Goal: Find specific page/section: Find specific page/section

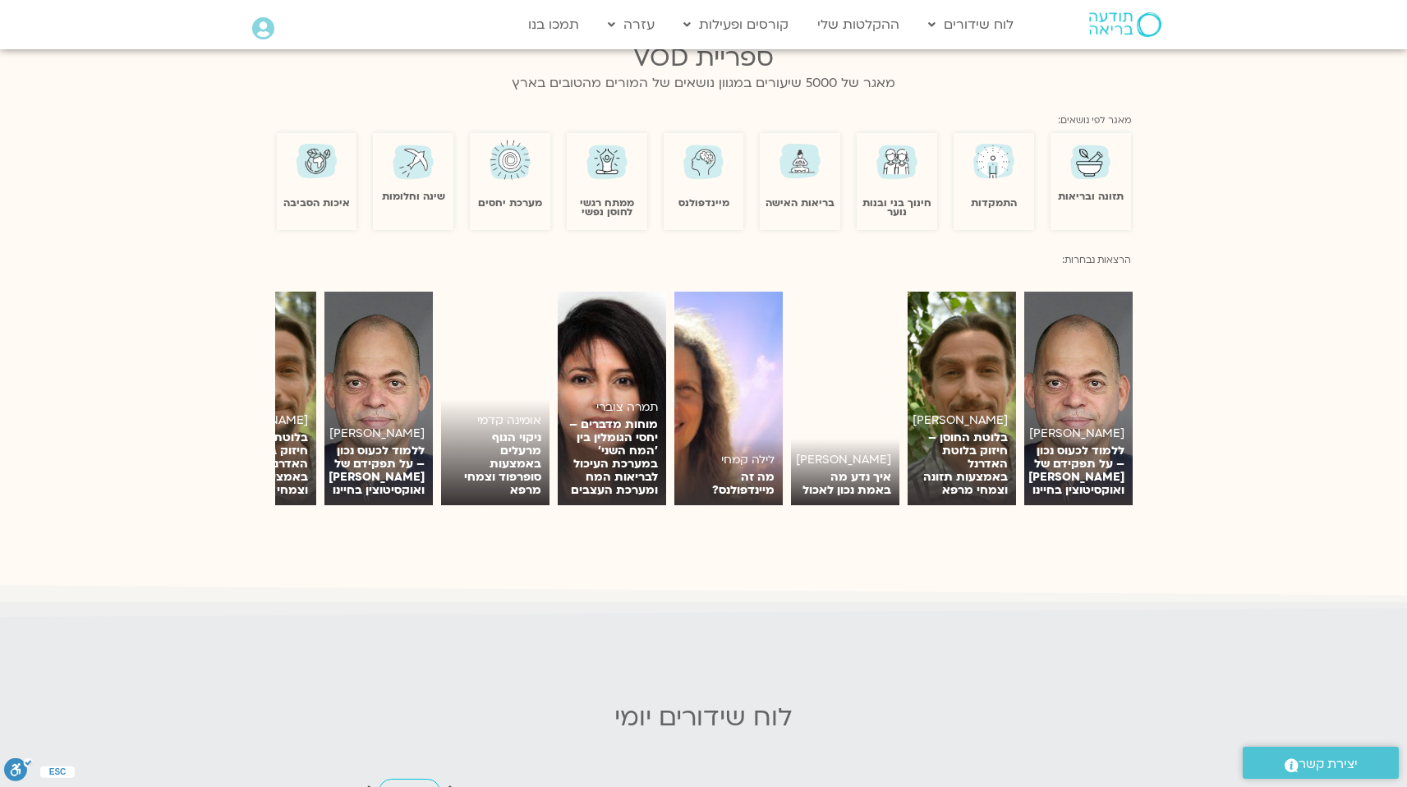
scroll to position [1065, 0]
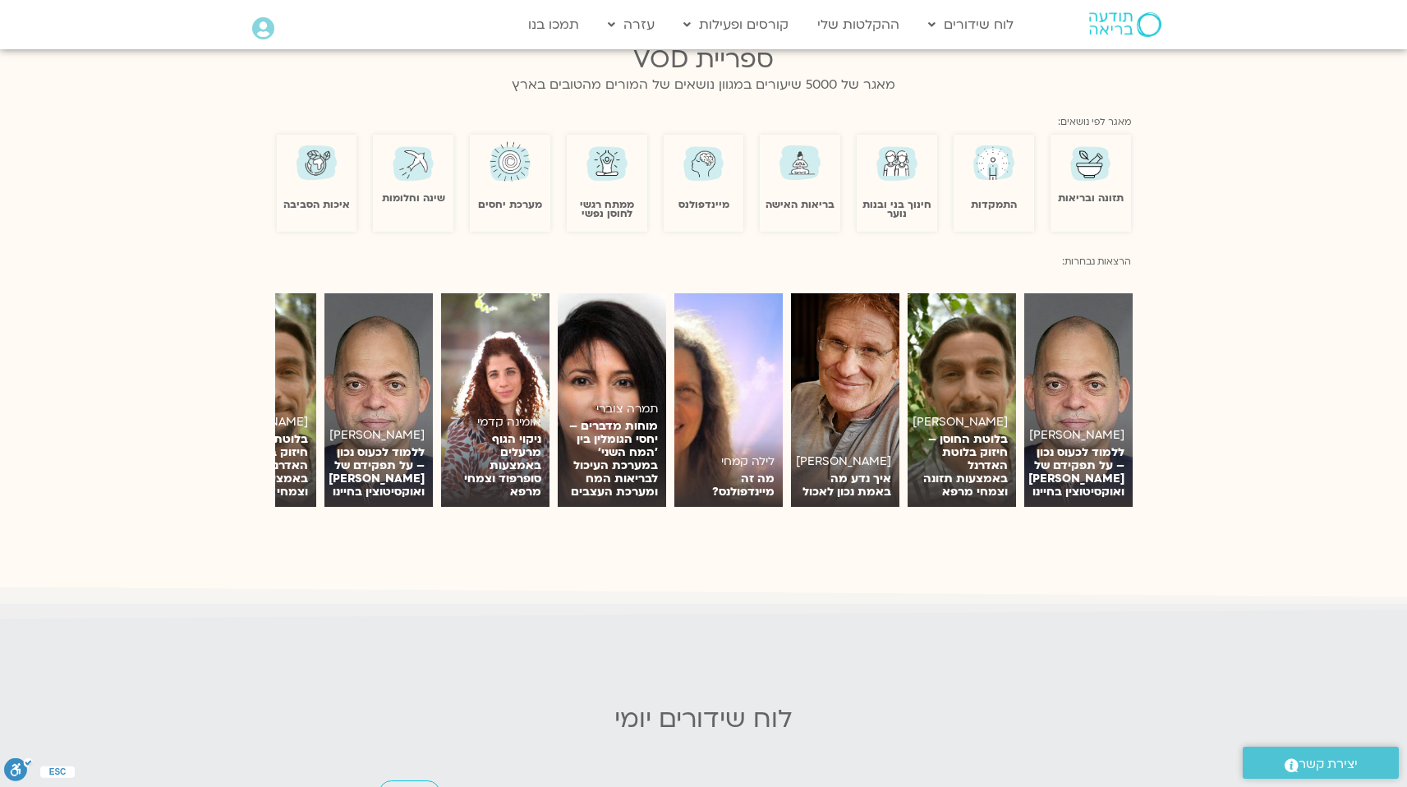
click at [267, 26] on icon at bounding box center [263, 28] width 22 height 23
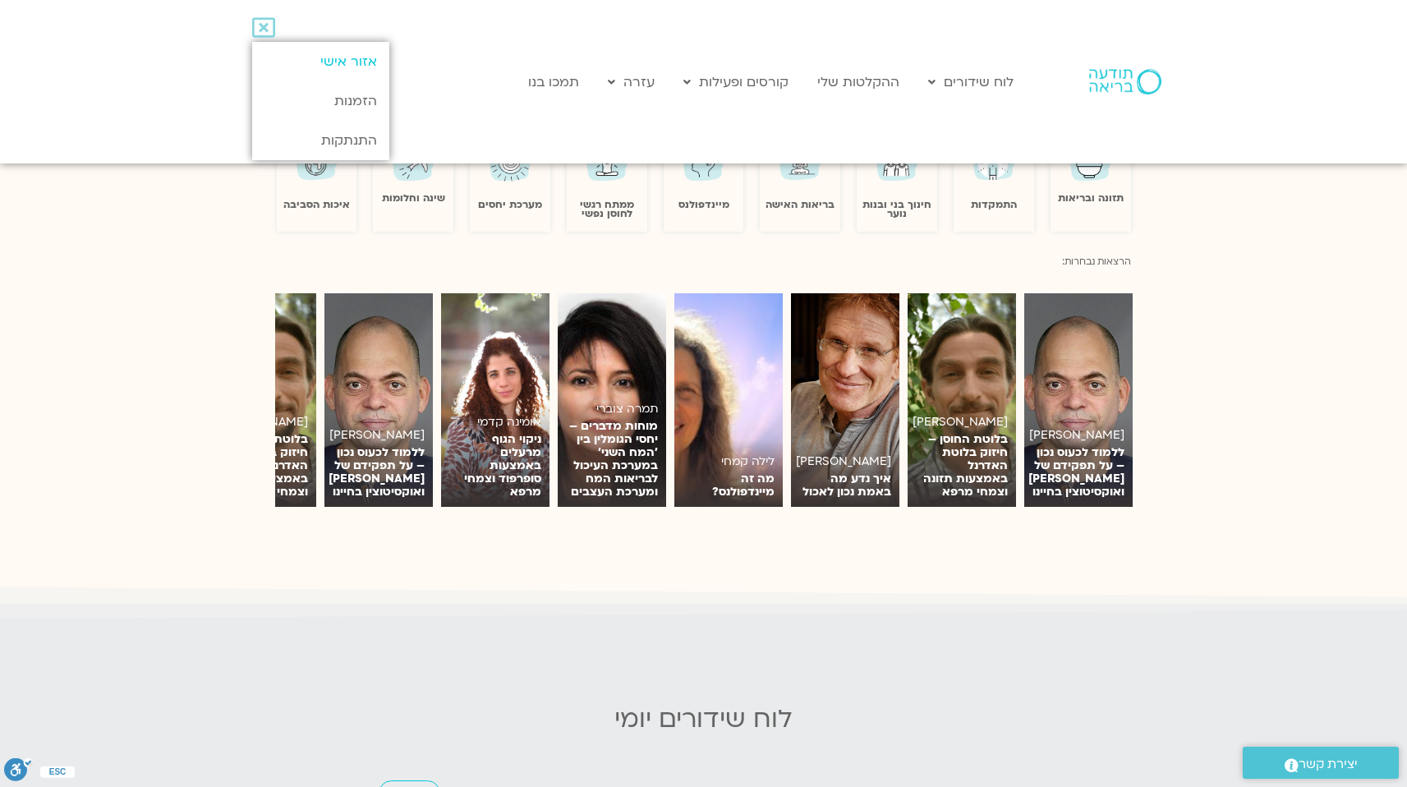
click at [337, 66] on link "אזור אישי" at bounding box center [320, 61] width 137 height 39
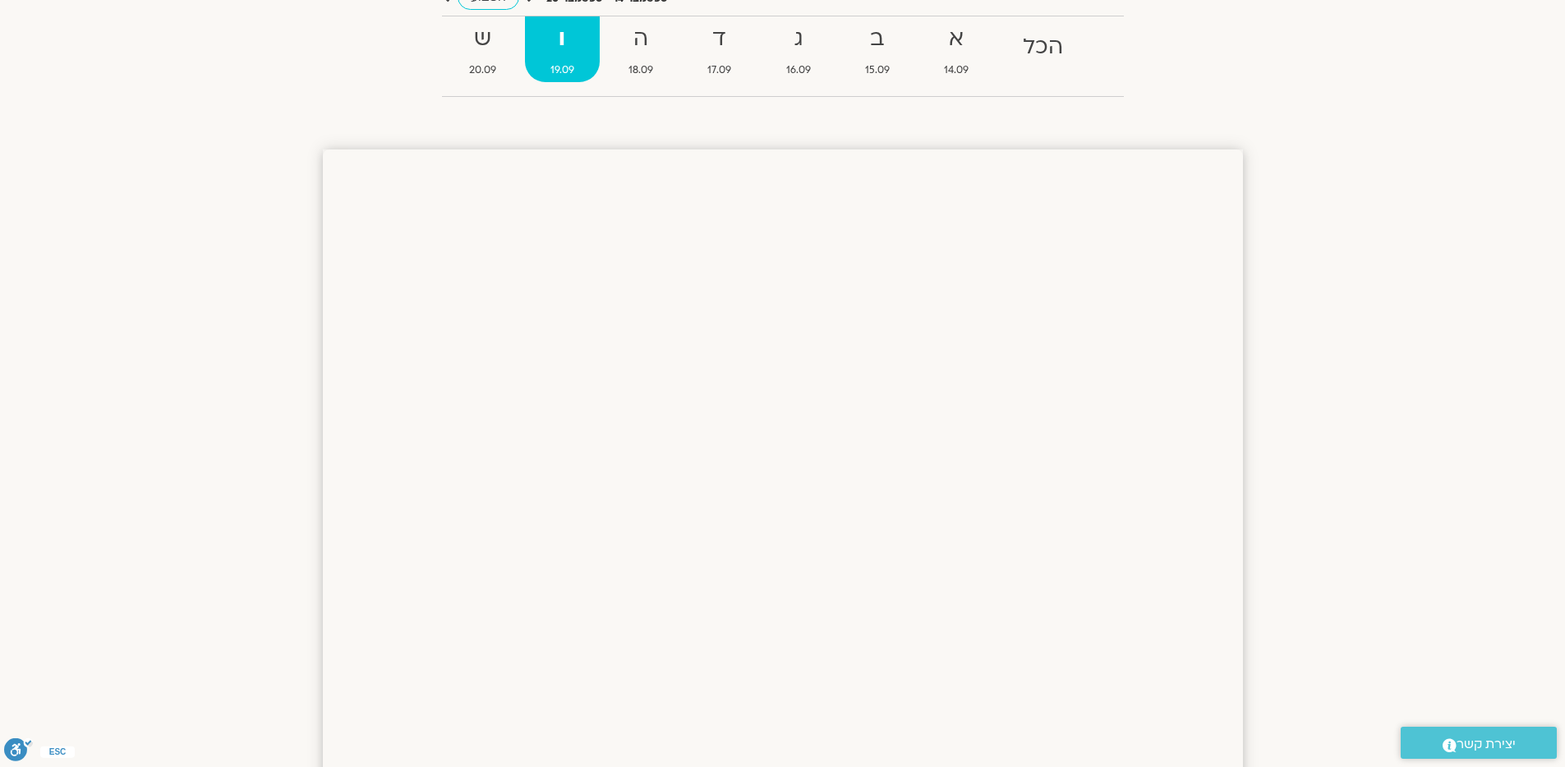
scroll to position [174, 0]
click at [324, 48] on div "הצג רק הרצאות להם יש לי גישה ספטמבר 14 - ספטמבר 20 השבוע להציג אירועים שפתוחים …" at bounding box center [783, 29] width 920 height 145
